Goal: Task Accomplishment & Management: Manage account settings

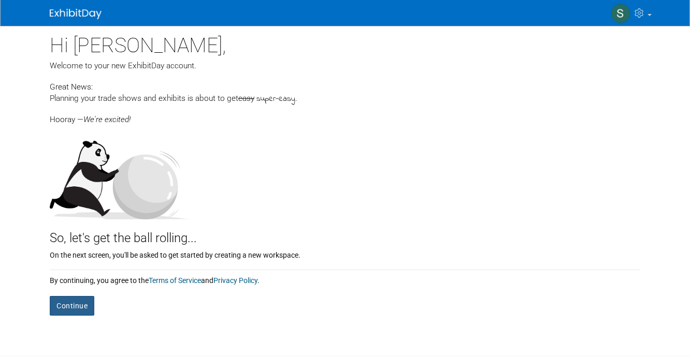
click at [91, 302] on button "Continue" at bounding box center [72, 306] width 45 height 20
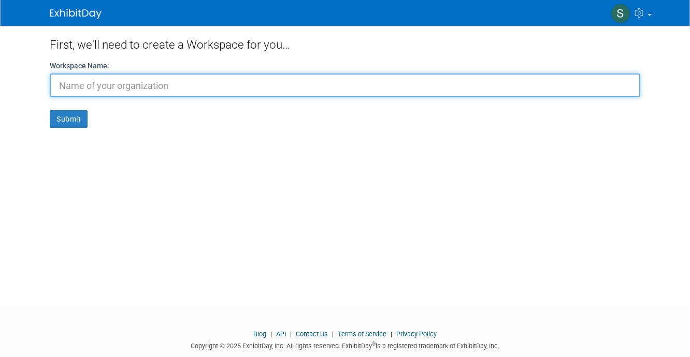
click at [213, 88] on input "text" at bounding box center [345, 86] width 591 height 24
type input "Da Vinci Broom"
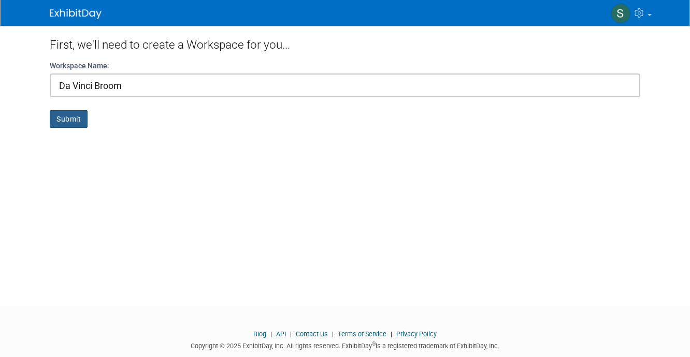
click at [71, 120] on button "Submit" at bounding box center [69, 119] width 38 height 18
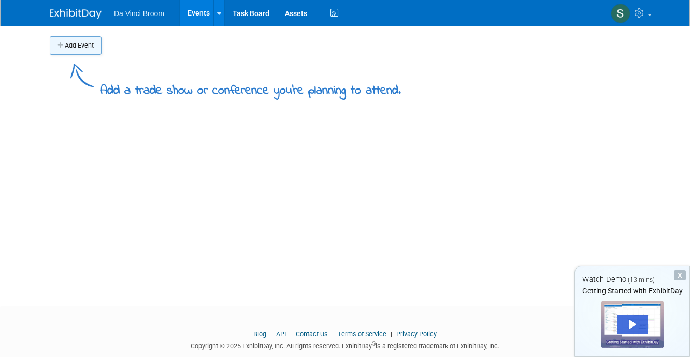
click at [93, 45] on button "Add Event" at bounding box center [76, 45] width 52 height 19
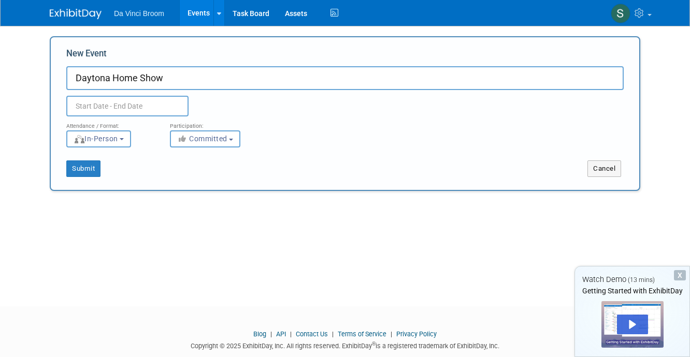
type input "Daytona Home Show"
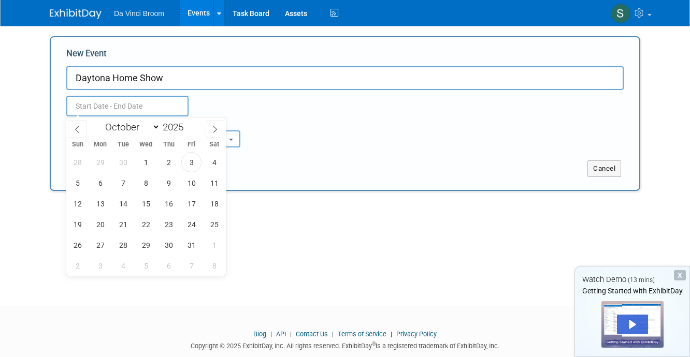
click at [101, 105] on input "text" at bounding box center [127, 106] width 122 height 21
click at [216, 177] on span "11" at bounding box center [214, 183] width 20 height 20
click at [81, 207] on span "12" at bounding box center [77, 204] width 20 height 20
type input "Oct 11, 2025 to Oct 12, 2025"
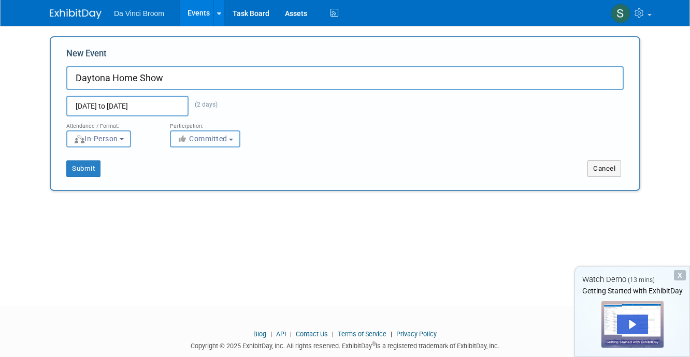
click at [236, 138] on button "Committed" at bounding box center [205, 139] width 70 height 17
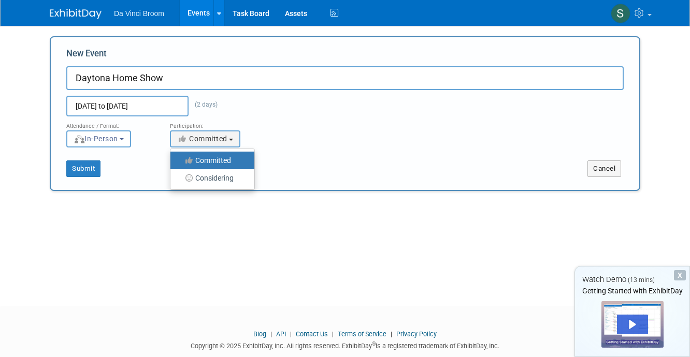
click at [230, 163] on label "Committed" at bounding box center [210, 160] width 68 height 13
click at [180, 163] on input "Committed" at bounding box center [176, 160] width 7 height 7
click at [89, 168] on button "Submit" at bounding box center [83, 169] width 34 height 17
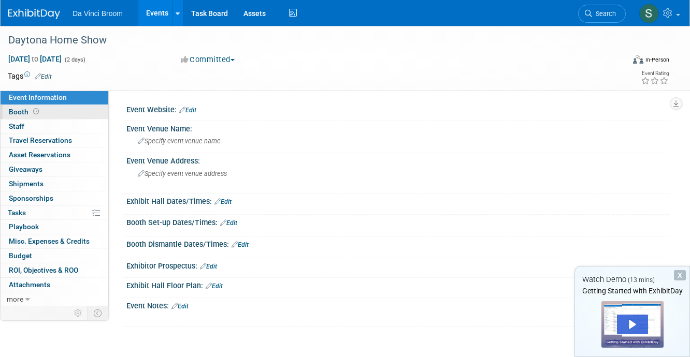
click at [22, 110] on span "Booth" at bounding box center [25, 112] width 32 height 8
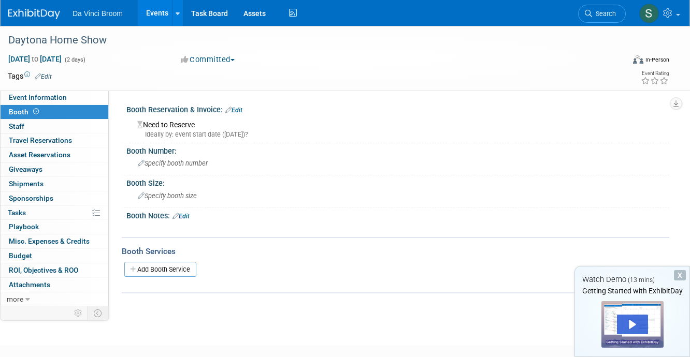
click at [194, 128] on div "Need to Reserve Ideally by: event start date (Sat. Oct 11, 2025)?" at bounding box center [397, 128] width 527 height 22
click at [174, 164] on span "Specify booth number" at bounding box center [173, 164] width 70 height 8
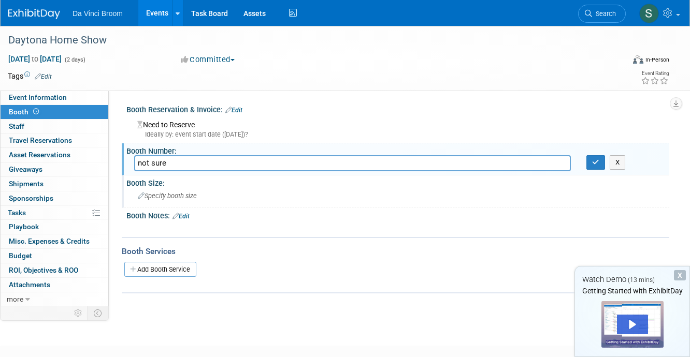
type input "not sure"
click at [180, 198] on span "Specify booth size" at bounding box center [167, 196] width 59 height 8
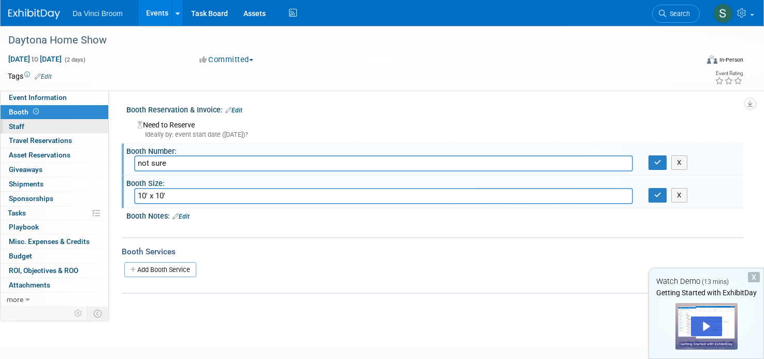
type input "10' x 10'"
click at [21, 124] on span "Staff 0" at bounding box center [17, 126] width 16 height 8
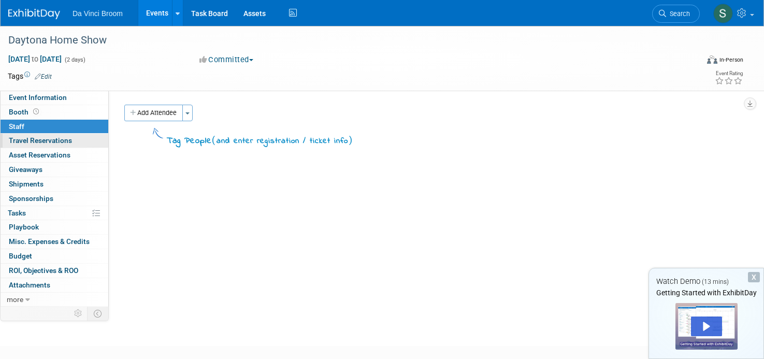
click at [66, 142] on span "Travel Reservations 0" at bounding box center [40, 140] width 63 height 8
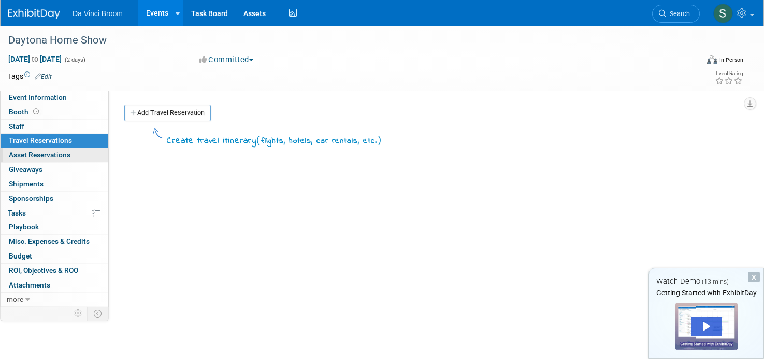
click at [66, 154] on span "Asset Reservations 0" at bounding box center [40, 155] width 62 height 8
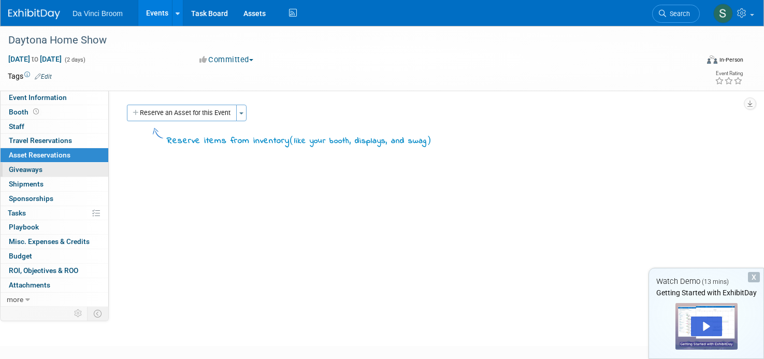
click at [42, 169] on span "Giveaways 0" at bounding box center [26, 169] width 34 height 8
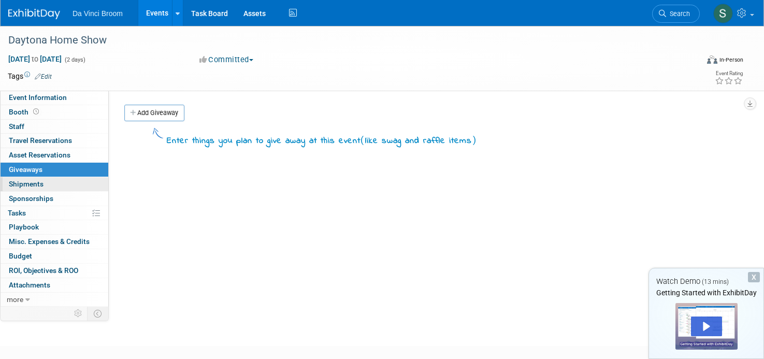
click at [40, 182] on span "Shipments 0" at bounding box center [26, 184] width 35 height 8
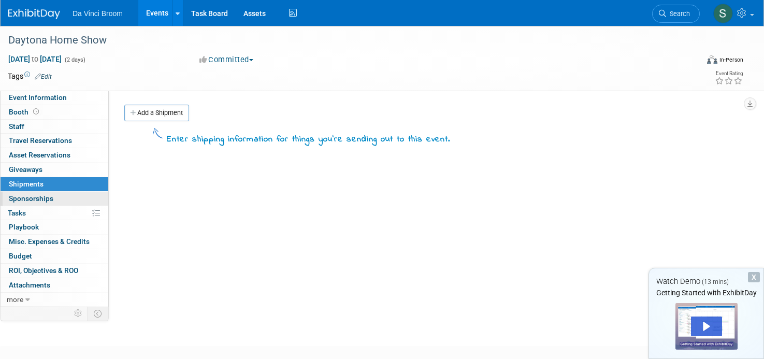
click at [40, 197] on span "Sponsorships 0" at bounding box center [31, 198] width 45 height 8
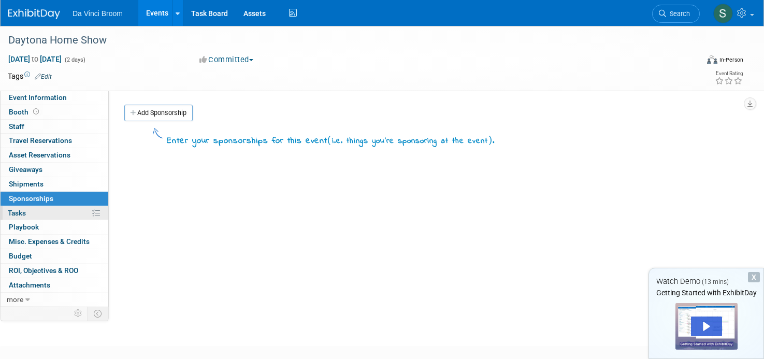
click at [25, 213] on span "Tasks 0%" at bounding box center [17, 213] width 18 height 8
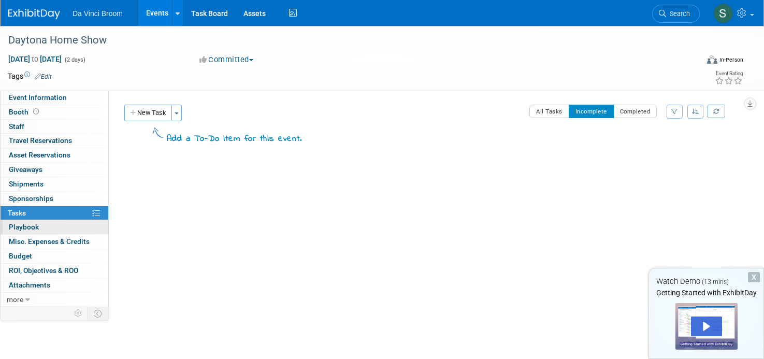
click at [33, 225] on span "Playbook 0" at bounding box center [24, 227] width 30 height 8
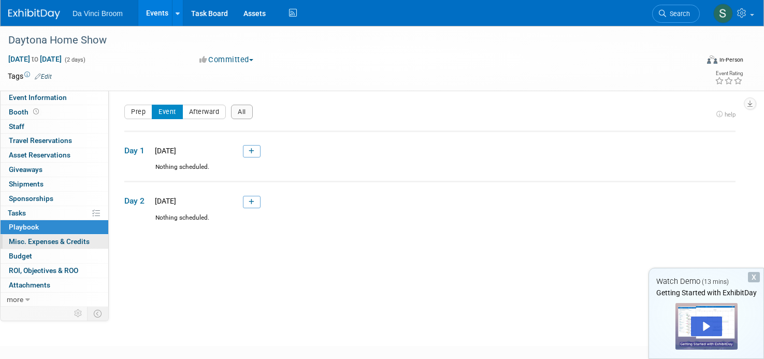
click at [50, 240] on span "Misc. Expenses & Credits 0" at bounding box center [49, 241] width 81 height 8
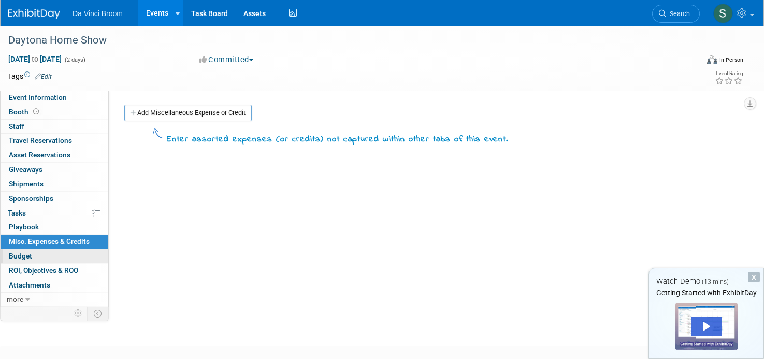
click at [38, 253] on link "Budget" at bounding box center [55, 256] width 108 height 14
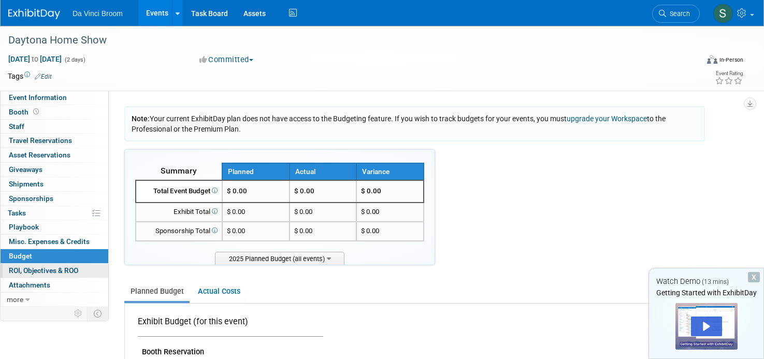
click at [48, 267] on span "ROI, Objectives & ROO 0" at bounding box center [43, 270] width 69 height 8
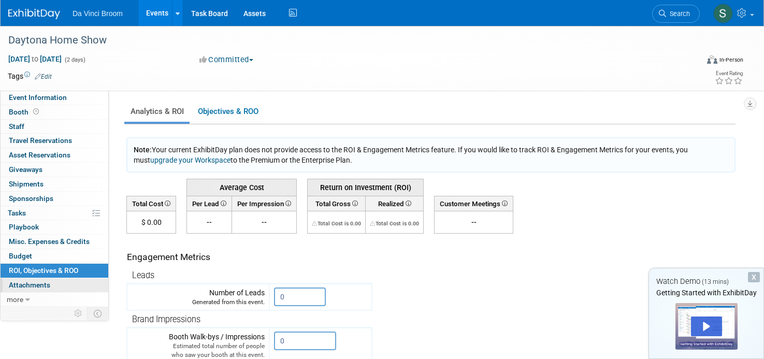
click at [42, 284] on span "Attachments 0" at bounding box center [29, 285] width 41 height 8
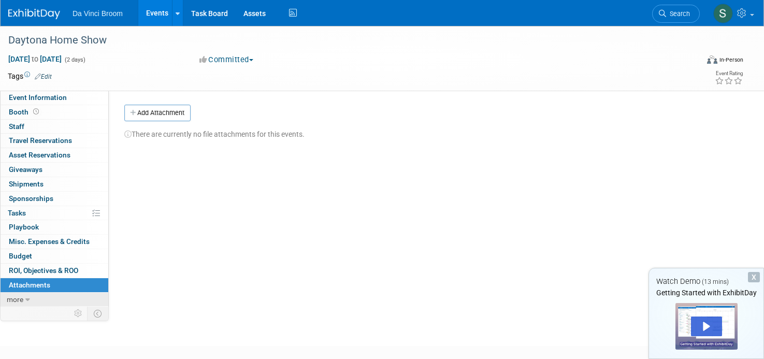
click at [15, 302] on span "more" at bounding box center [15, 299] width 17 height 8
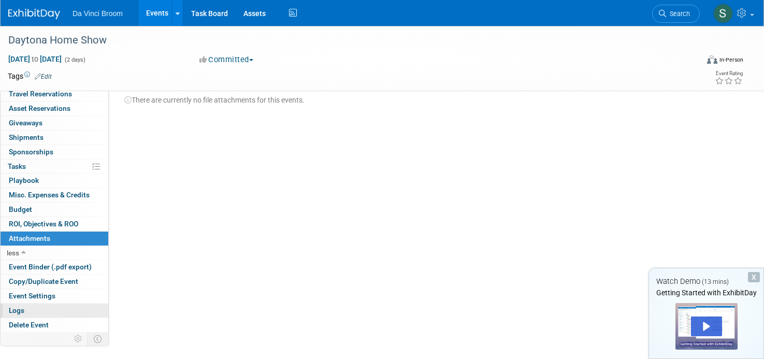
scroll to position [40, 0]
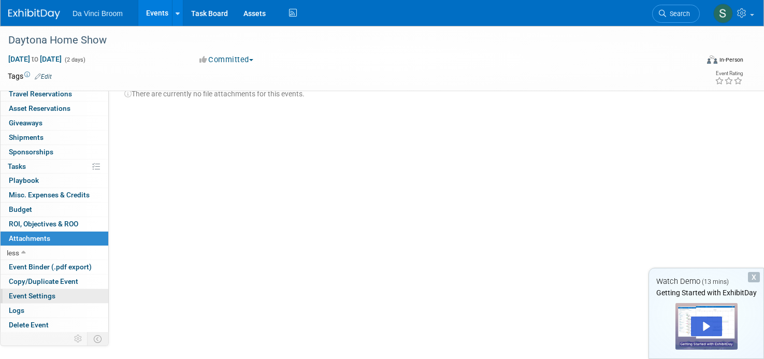
click at [46, 291] on link "Event Settings" at bounding box center [55, 296] width 108 height 14
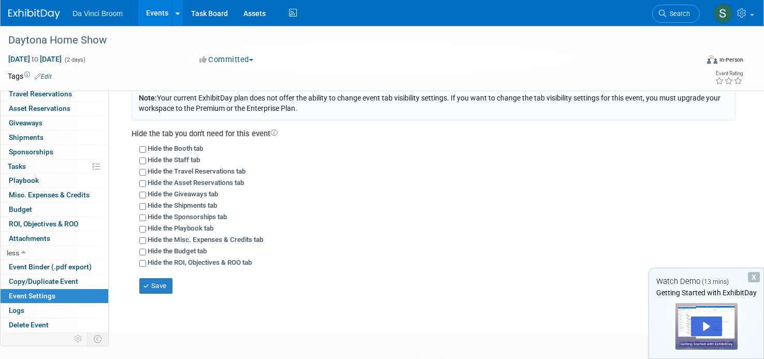
scroll to position [132, 0]
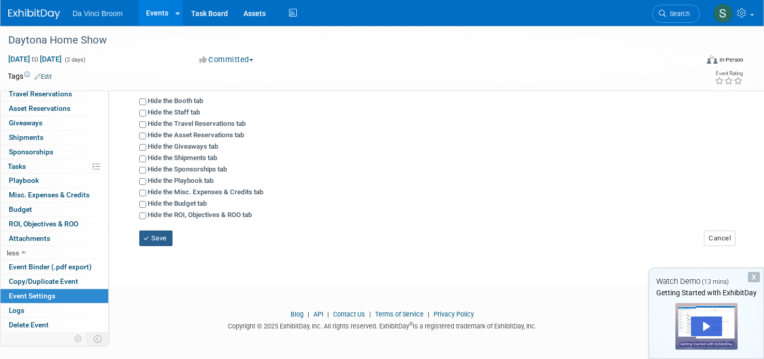
click at [160, 234] on button "Save" at bounding box center [155, 239] width 33 height 16
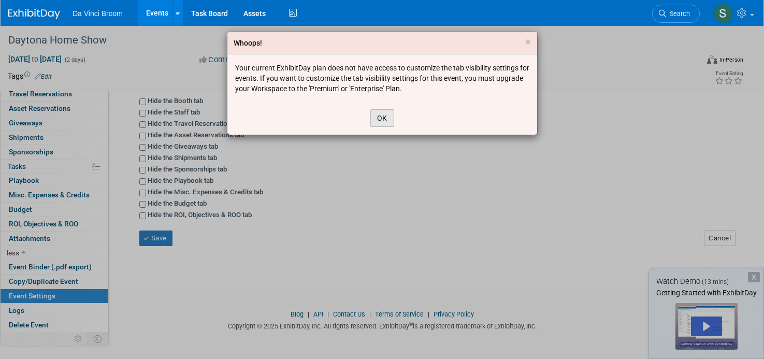
click at [390, 116] on button "OK" at bounding box center [382, 118] width 24 height 18
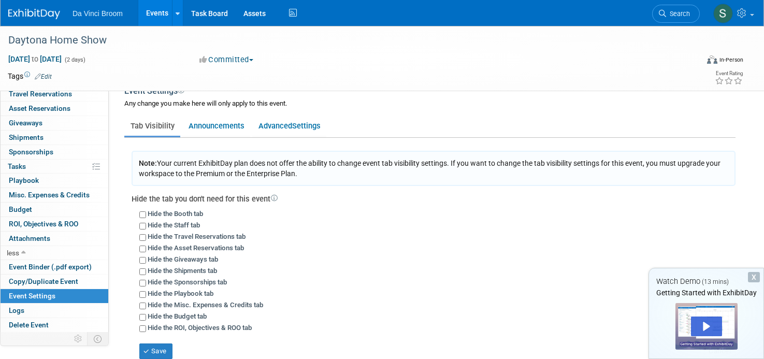
scroll to position [0, 0]
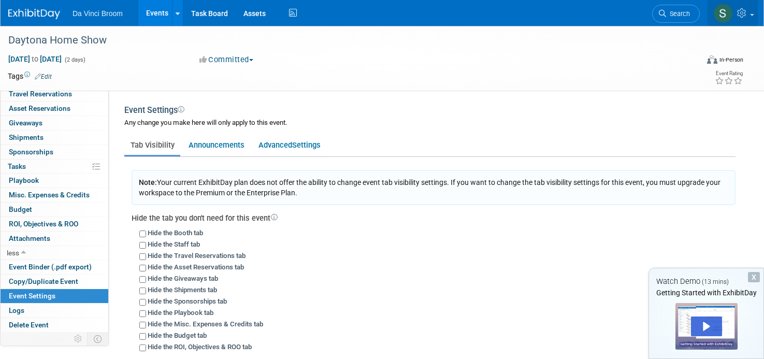
click at [690, 13] on link at bounding box center [733, 13] width 51 height 26
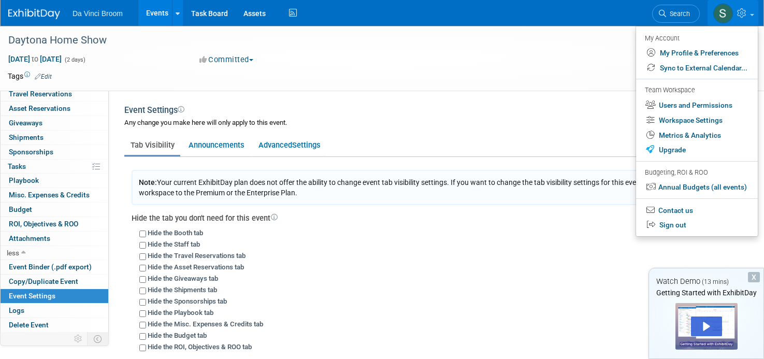
click at [554, 119] on div "Any change you make here will only apply to this event." at bounding box center [429, 128] width 611 height 20
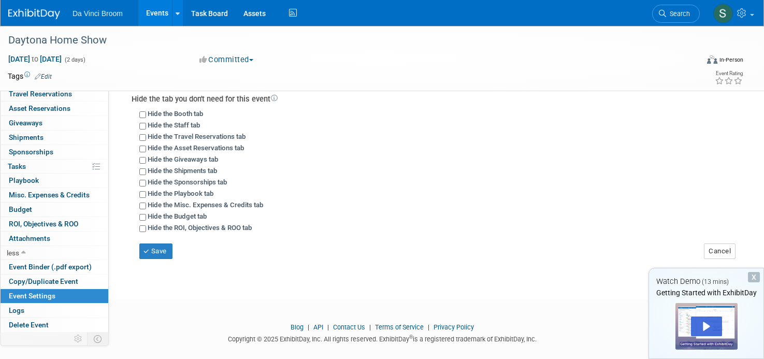
scroll to position [132, 0]
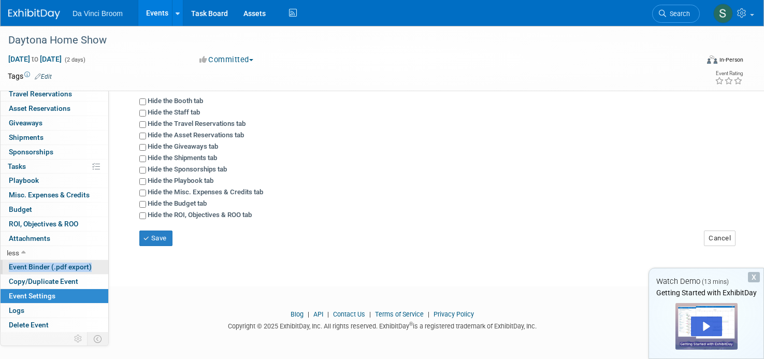
click at [27, 264] on span "Event Binder (.pdf export)" at bounding box center [50, 267] width 83 height 8
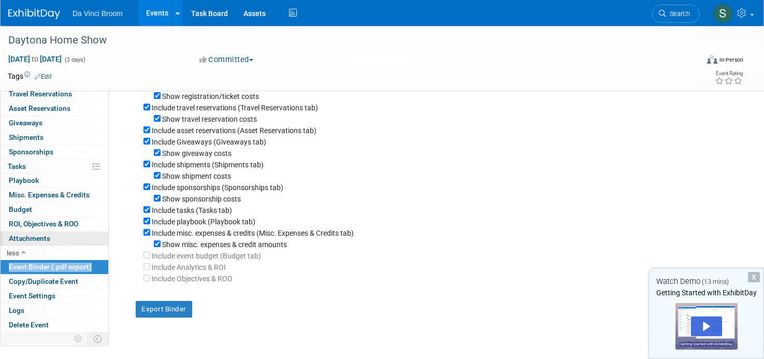
scroll to position [211, 0]
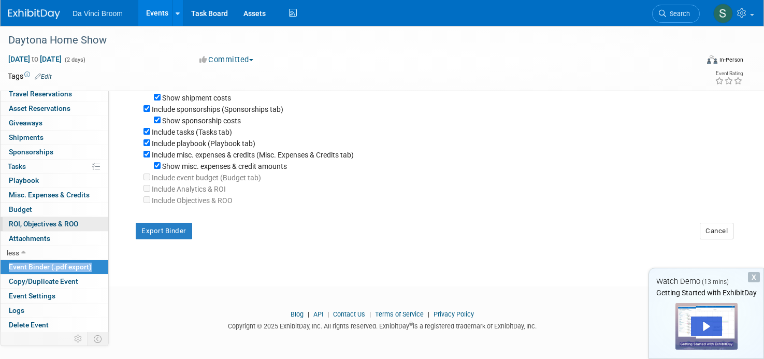
click at [65, 225] on span "ROI, Objectives & ROO 0" at bounding box center [43, 224] width 69 height 8
